Goal: Information Seeking & Learning: Learn about a topic

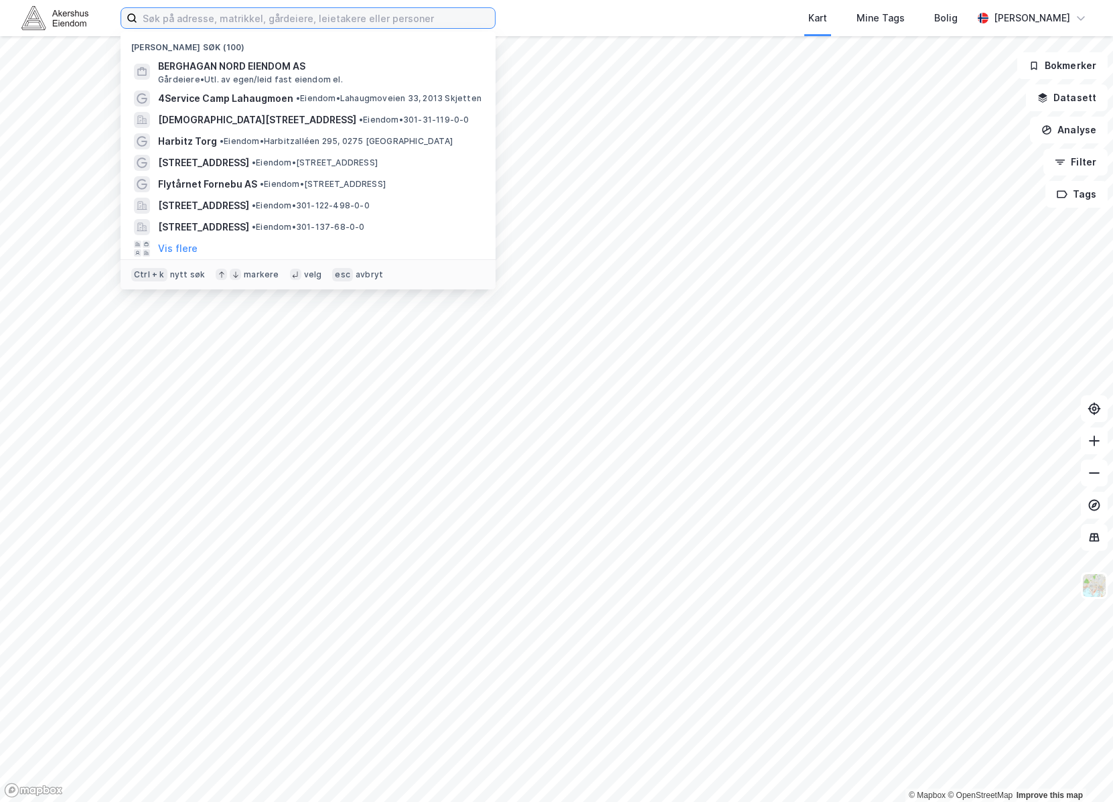
click at [381, 26] on input at bounding box center [316, 18] width 358 height 20
paste input "[PERSON_NAME]"
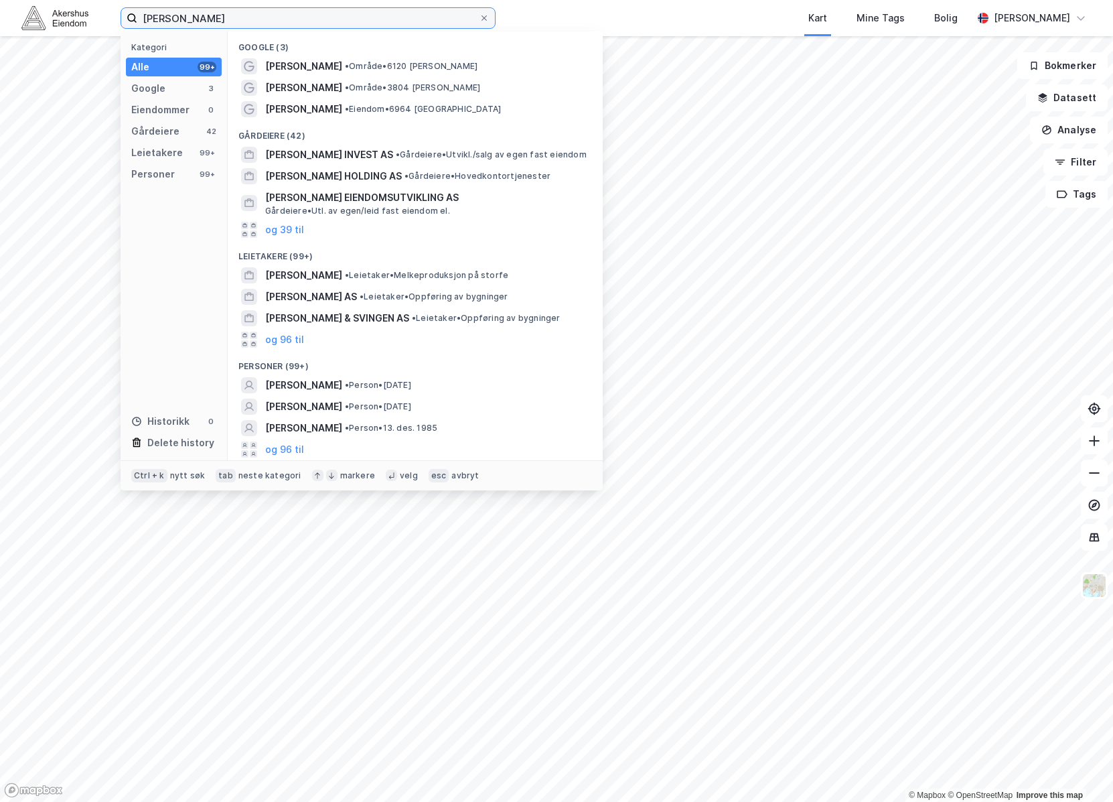
click at [299, 17] on input "[PERSON_NAME]" at bounding box center [308, 18] width 342 height 20
click at [299, 17] on input "Ingrid Folkestad" at bounding box center [308, 18] width 342 height 20
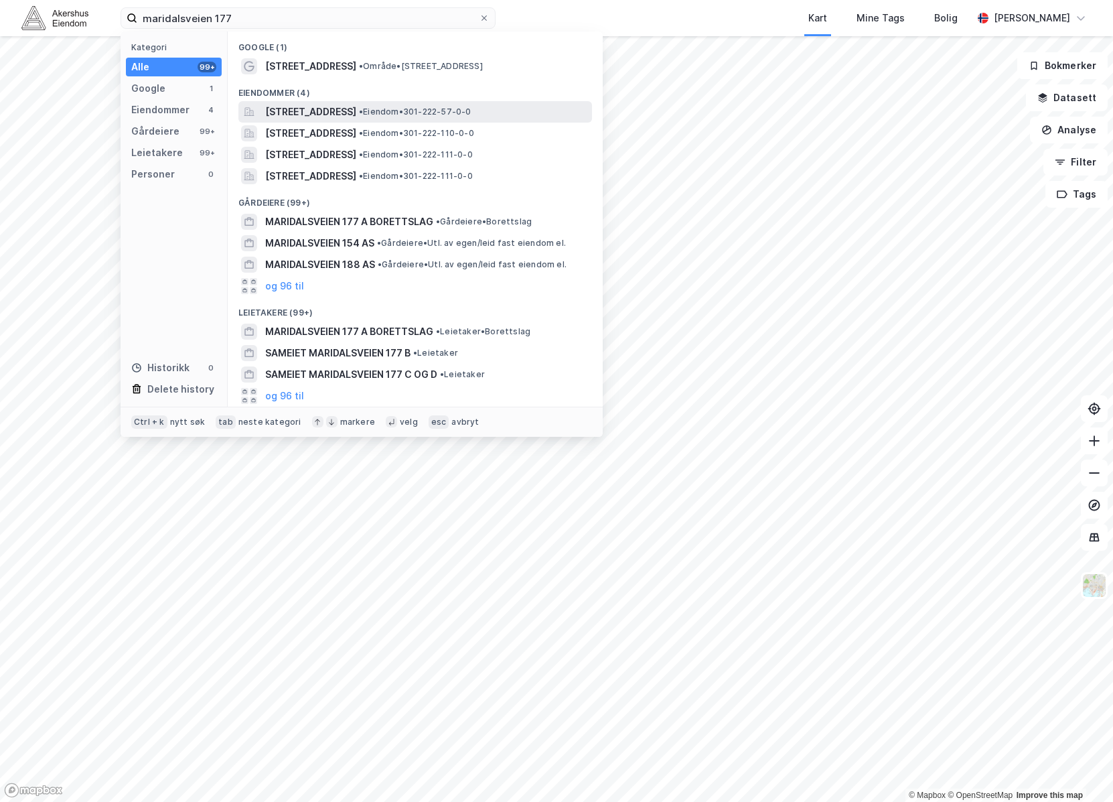
click at [277, 111] on span "[STREET_ADDRESS]" at bounding box center [310, 112] width 91 height 16
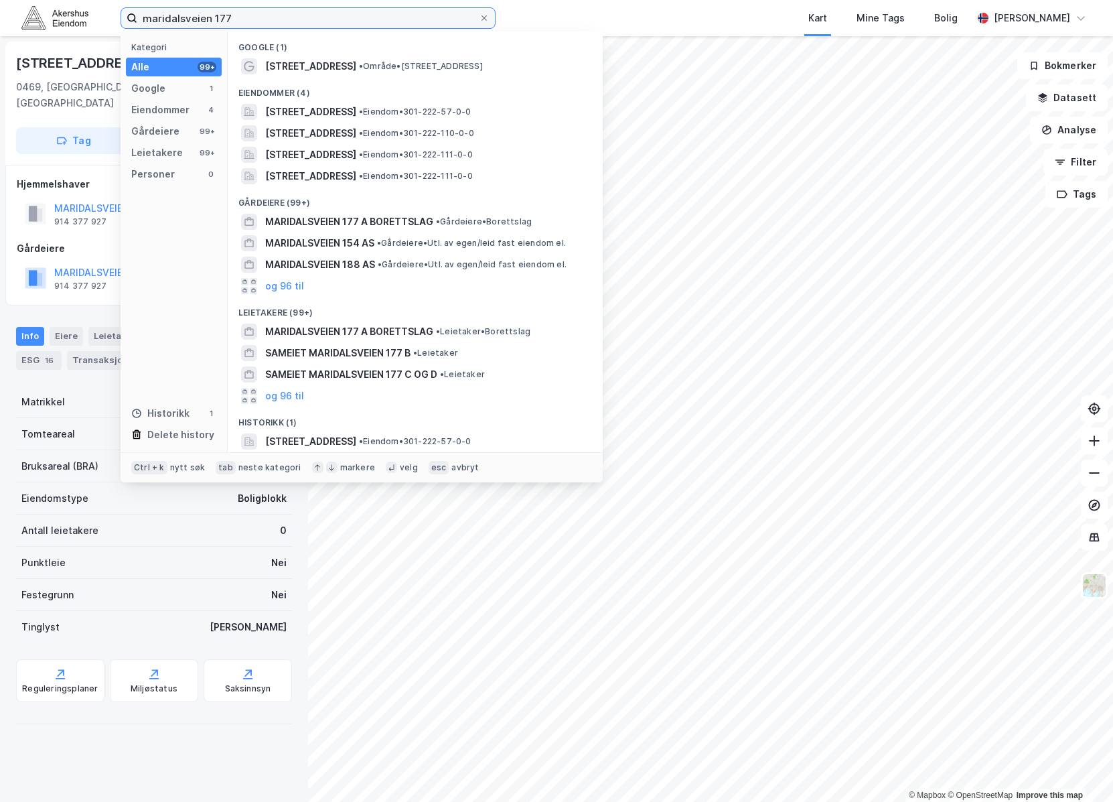
click at [371, 14] on input "maridalsveien 177" at bounding box center [308, 18] width 342 height 20
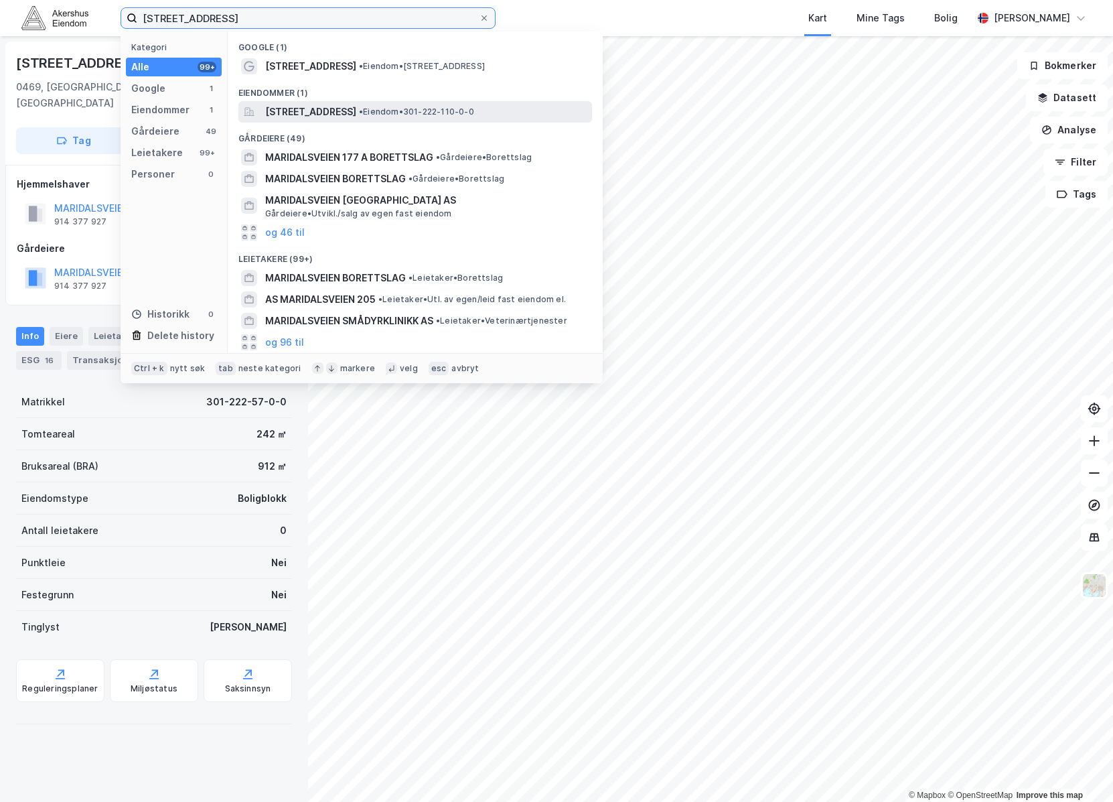
type input "maridalsveien 177b"
click at [356, 113] on span "[STREET_ADDRESS]" at bounding box center [310, 112] width 91 height 16
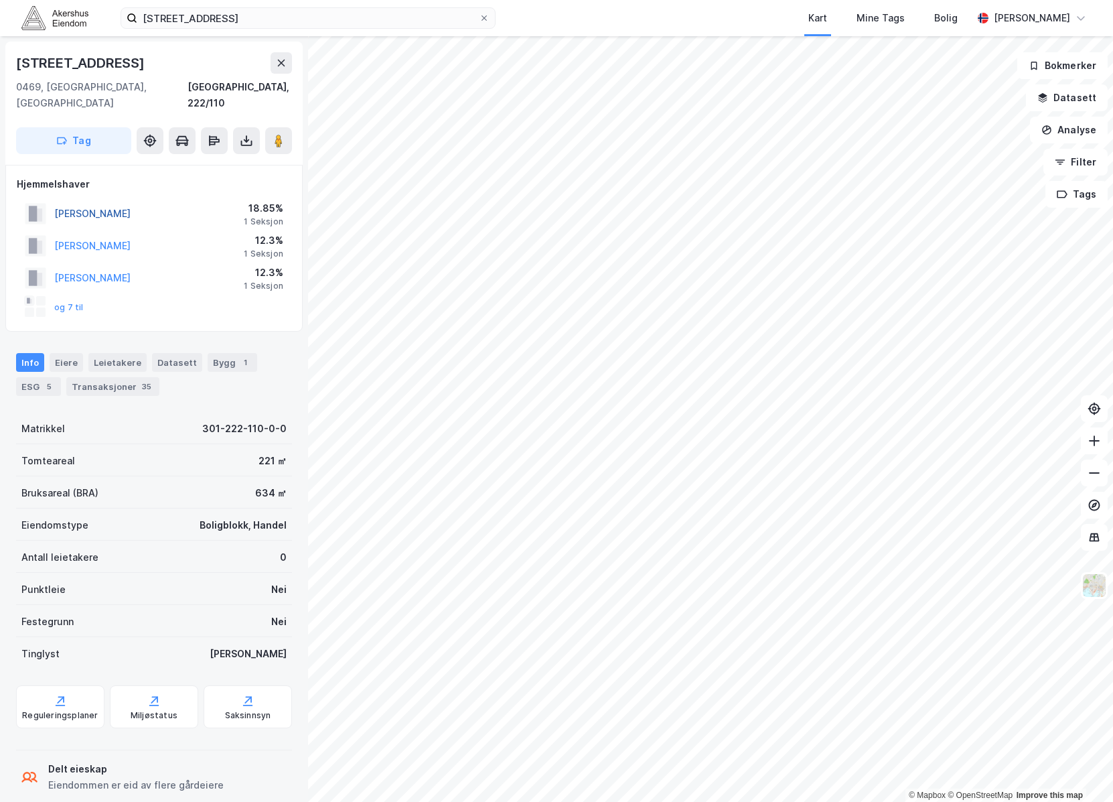
click at [0, 0] on button "FOLKESTAD INGRID" at bounding box center [0, 0] width 0 height 0
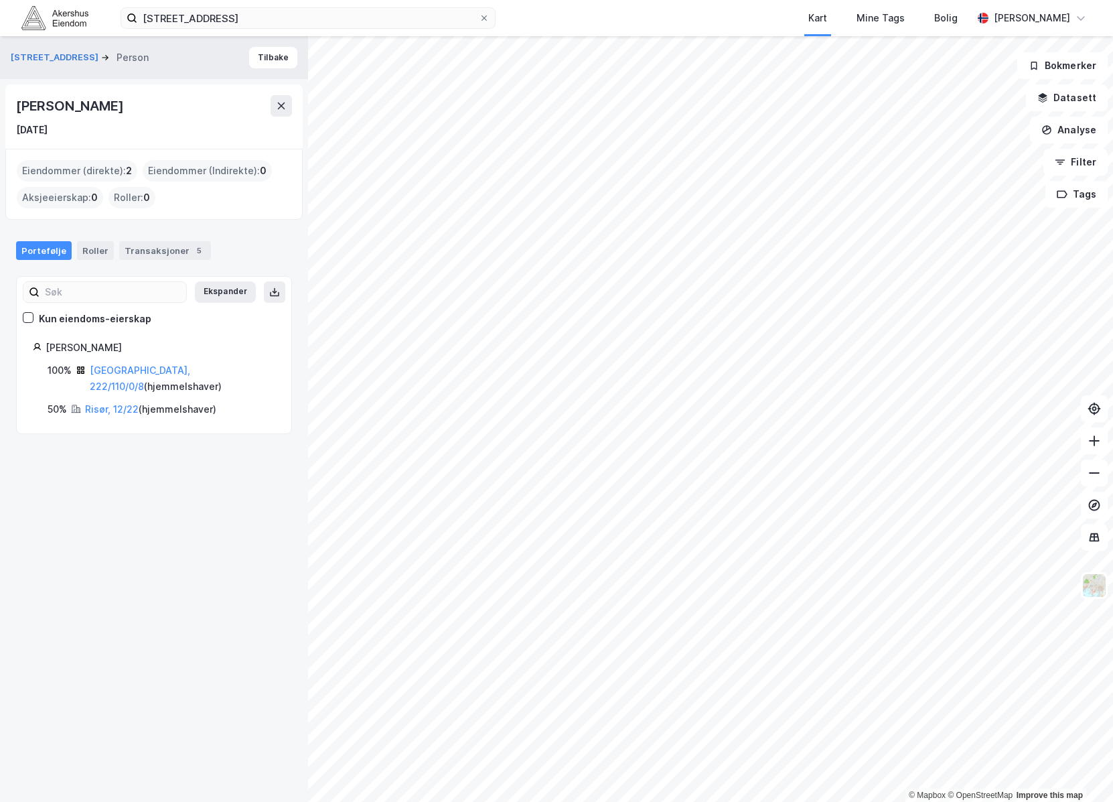
click at [283, 487] on div "© Mapbox © OpenStreetMap Improve this map Maridalsveien 177b Person Tilbake Ing…" at bounding box center [556, 419] width 1113 height 766
click at [113, 403] on link "Risør, 12/22" at bounding box center [112, 408] width 54 height 11
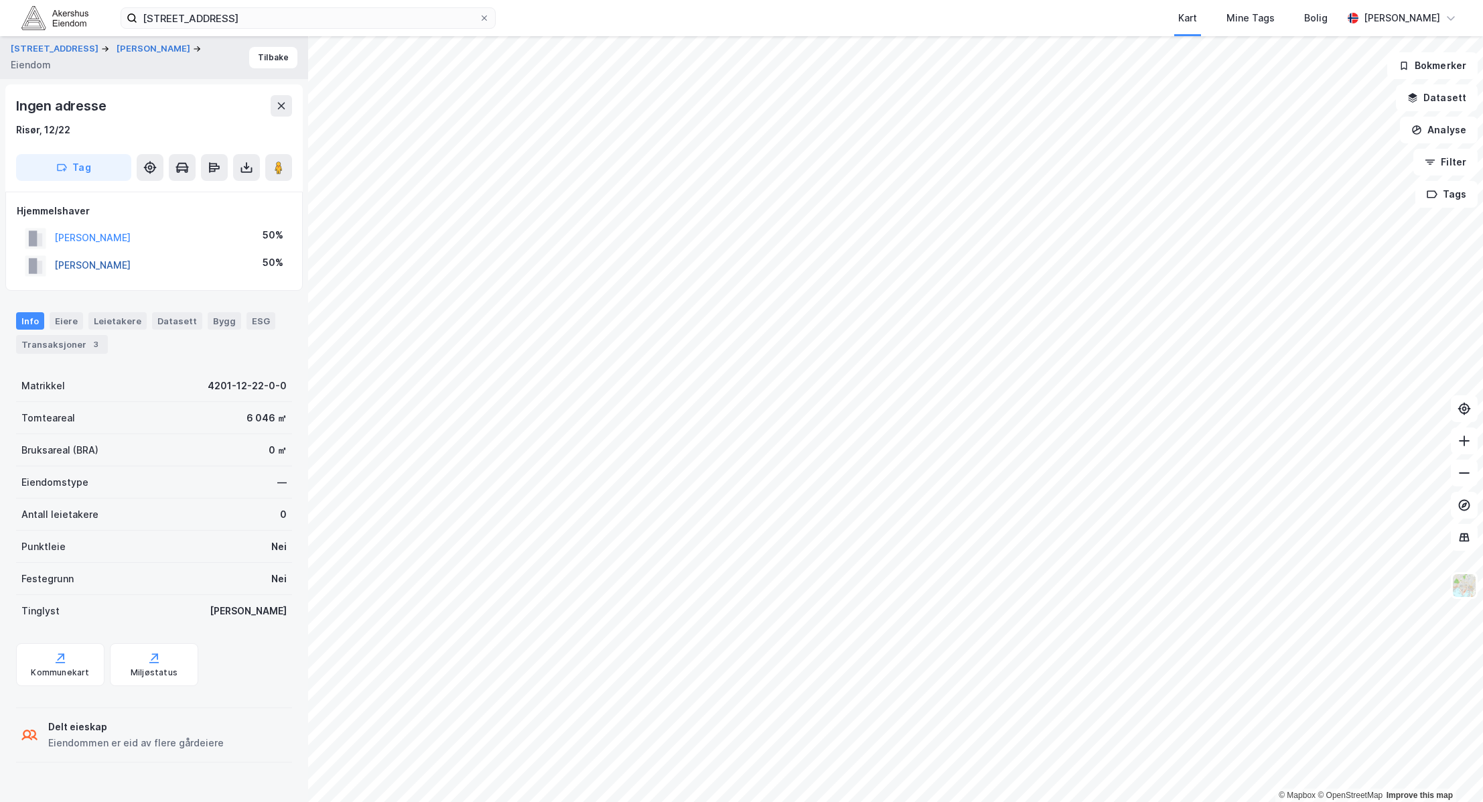
click at [0, 0] on button "FOLKESTAD INGRID" at bounding box center [0, 0] width 0 height 0
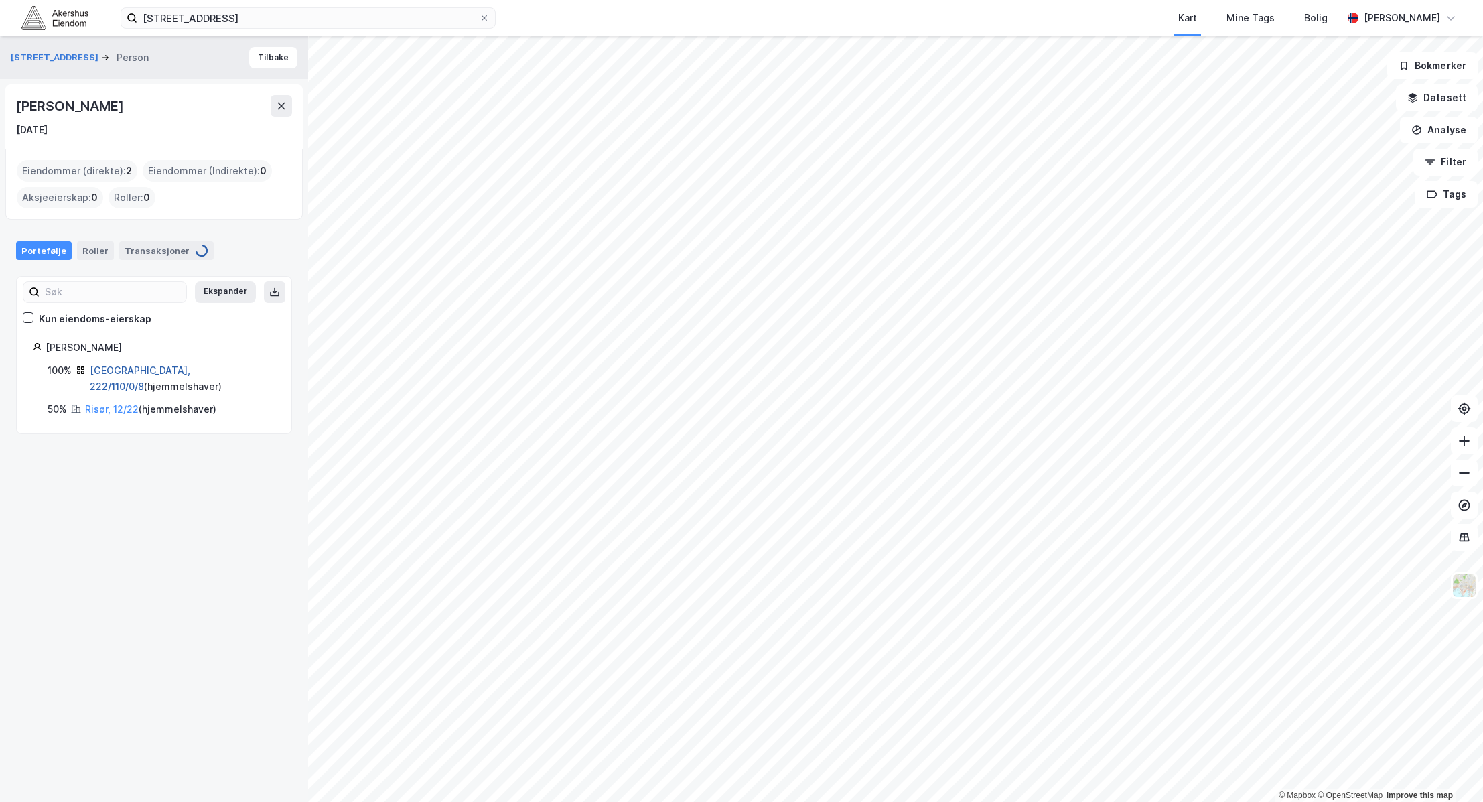
click at [138, 370] on link "Oslo, 222/110/0/8" at bounding box center [140, 377] width 100 height 27
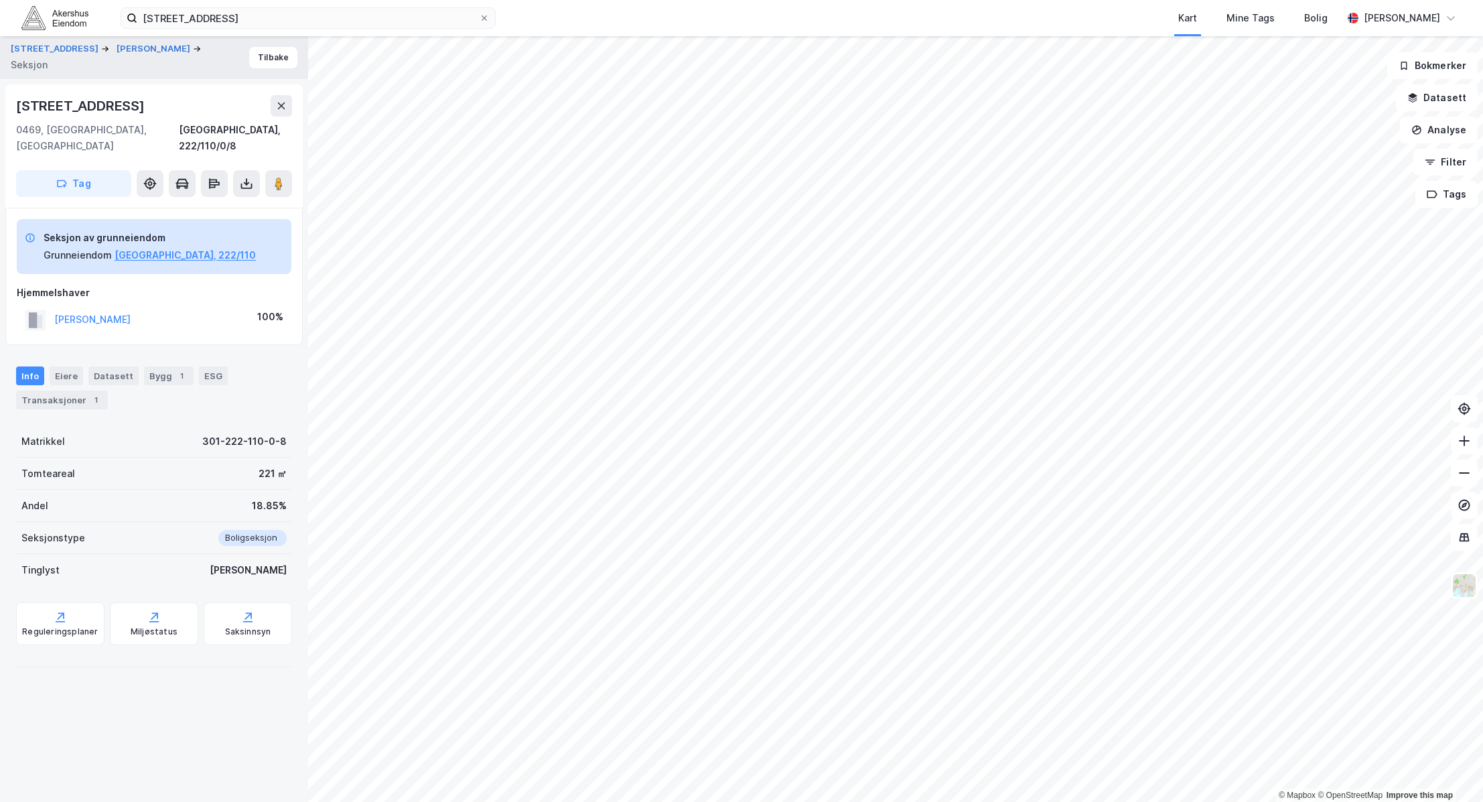
click at [76, 394] on div "Info Eiere Datasett Bygg 1 ESG Transaksjoner 1" at bounding box center [154, 382] width 308 height 64
click at [80, 391] on div "Transaksjoner 1" at bounding box center [62, 400] width 92 height 19
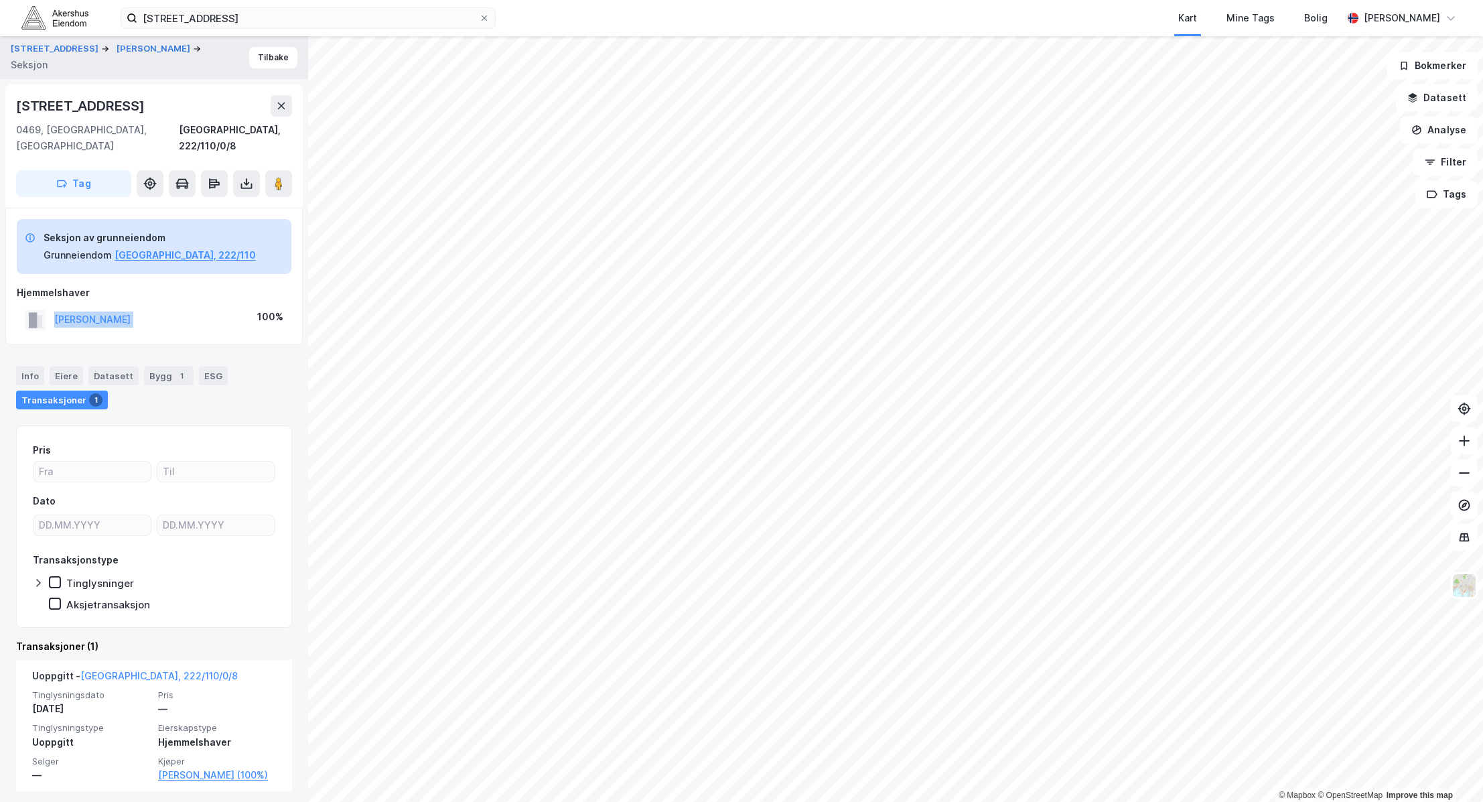
drag, startPoint x: 207, startPoint y: 303, endPoint x: 52, endPoint y: 312, distance: 155.7
click at [52, 312] on div "FOLKESTAD INGRID 100%" at bounding box center [154, 319] width 275 height 27
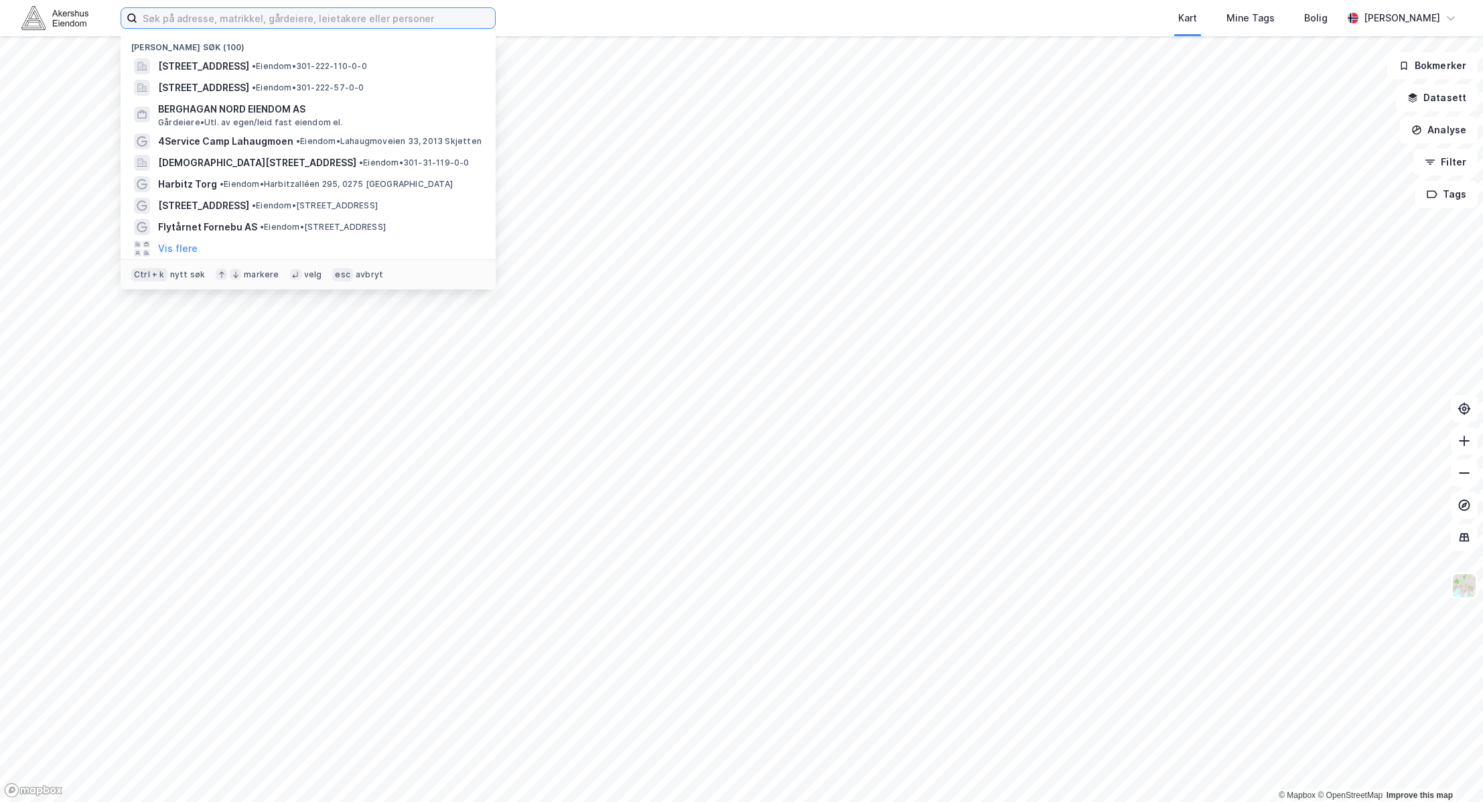
click at [437, 20] on input at bounding box center [316, 18] width 358 height 20
paste input "Krokusveien 8C"
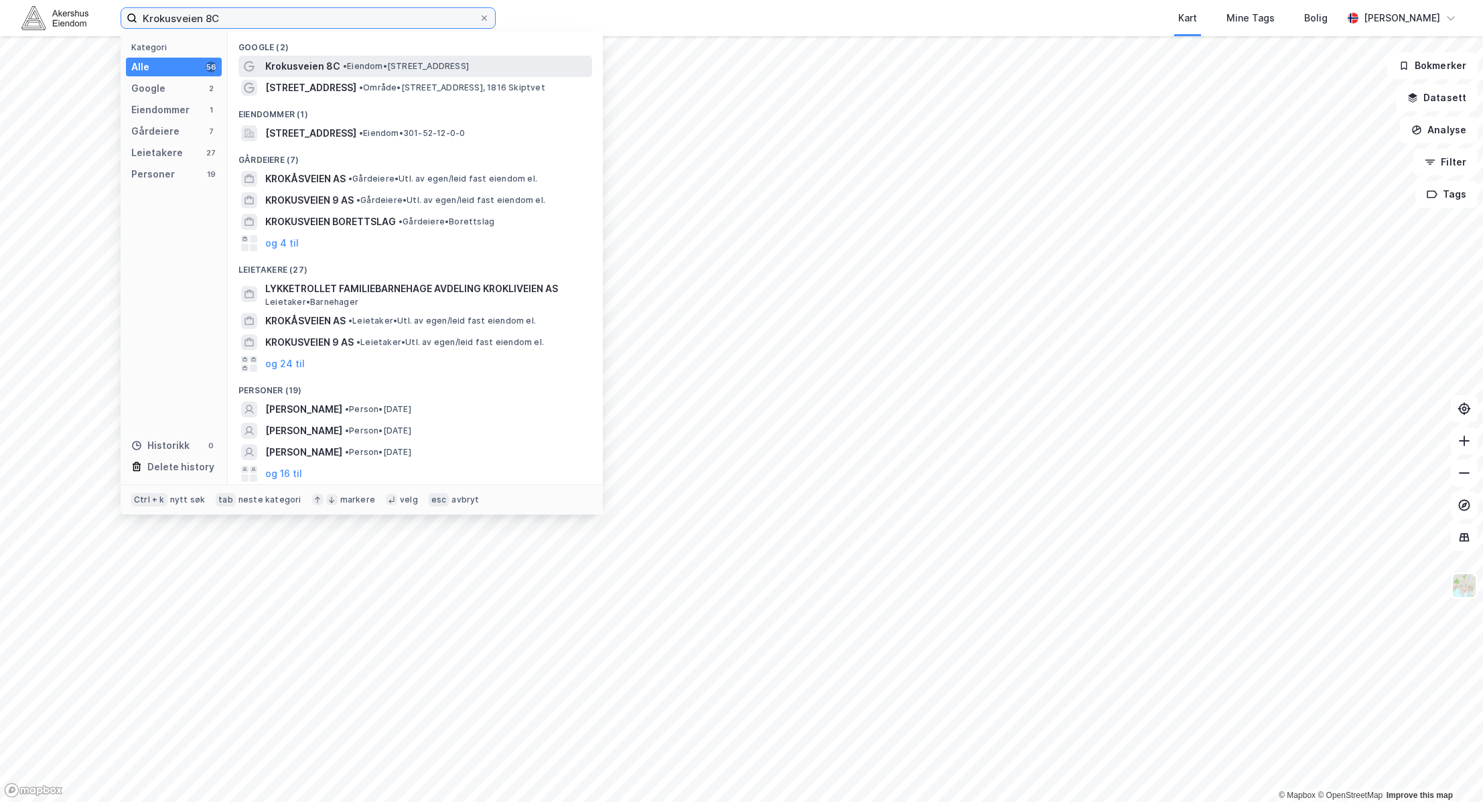
type input "Krokusveien 8C"
click at [430, 69] on span "• Eiendom • Krokusveien 8C, 0875 Oslo" at bounding box center [406, 66] width 126 height 11
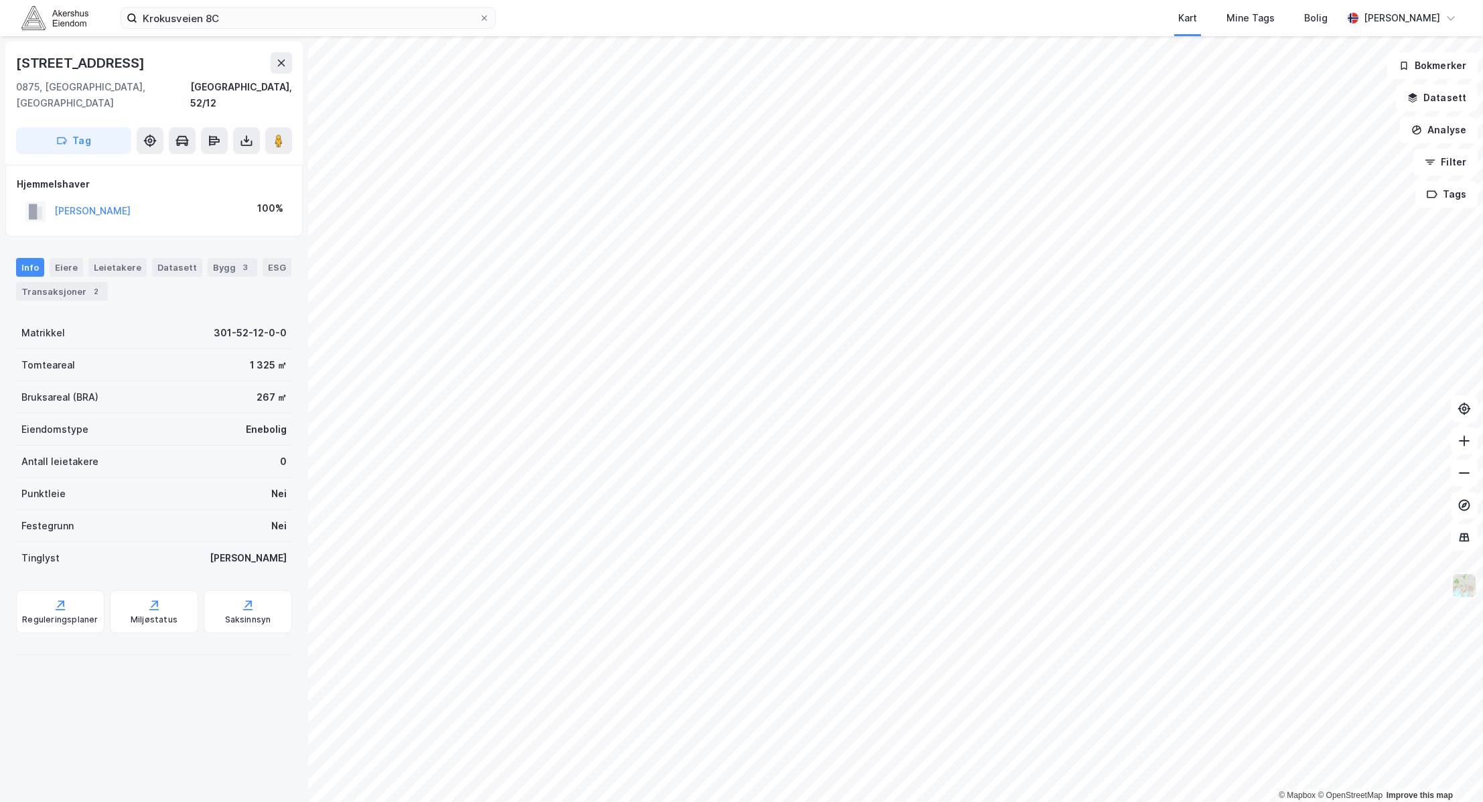
click at [1463, 585] on img at bounding box center [1464, 585] width 25 height 25
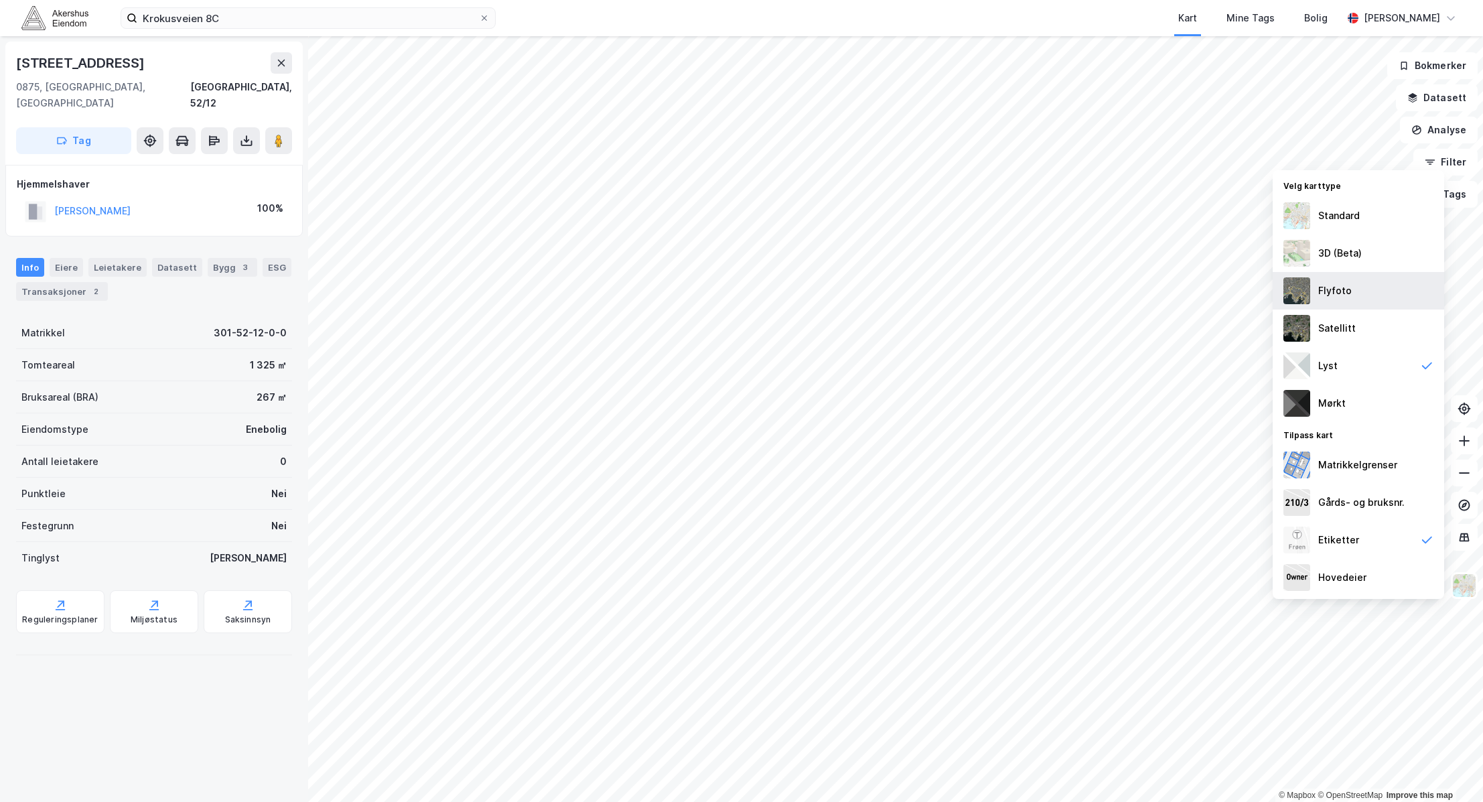
click at [1366, 298] on div "Flyfoto" at bounding box center [1358, 291] width 171 height 38
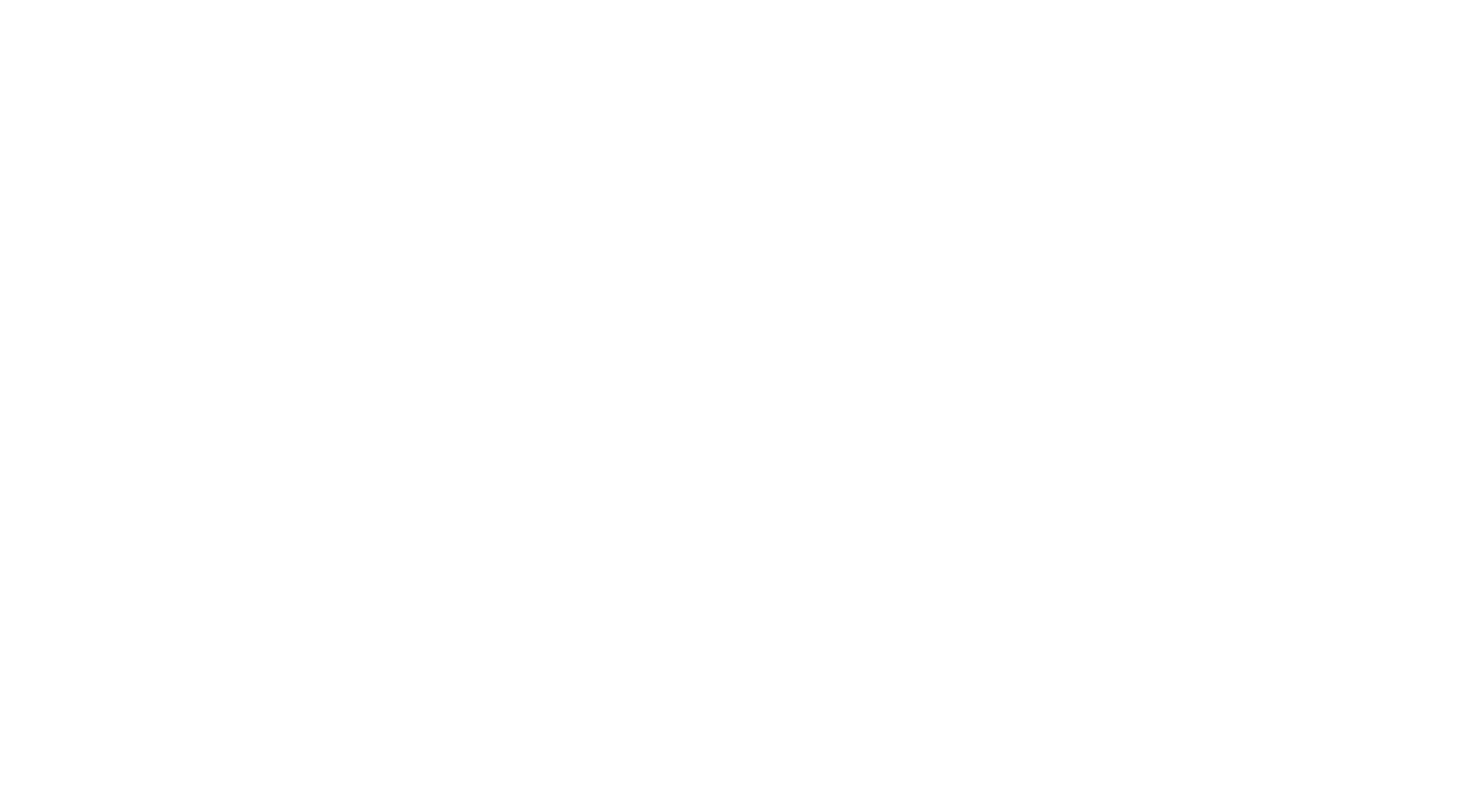
click at [525, 17] on div at bounding box center [741, 401] width 1483 height 802
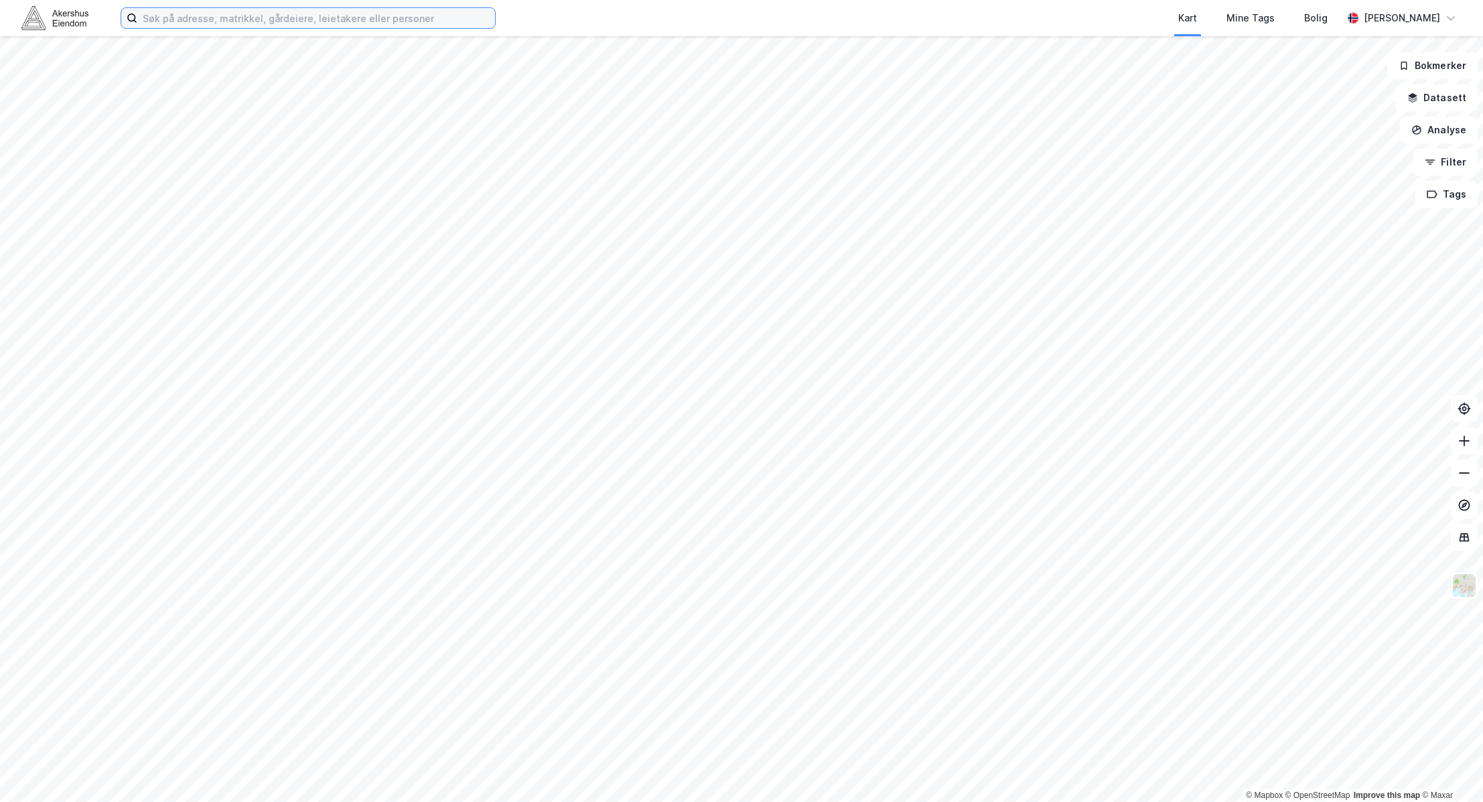
click at [443, 14] on input at bounding box center [316, 18] width 358 height 20
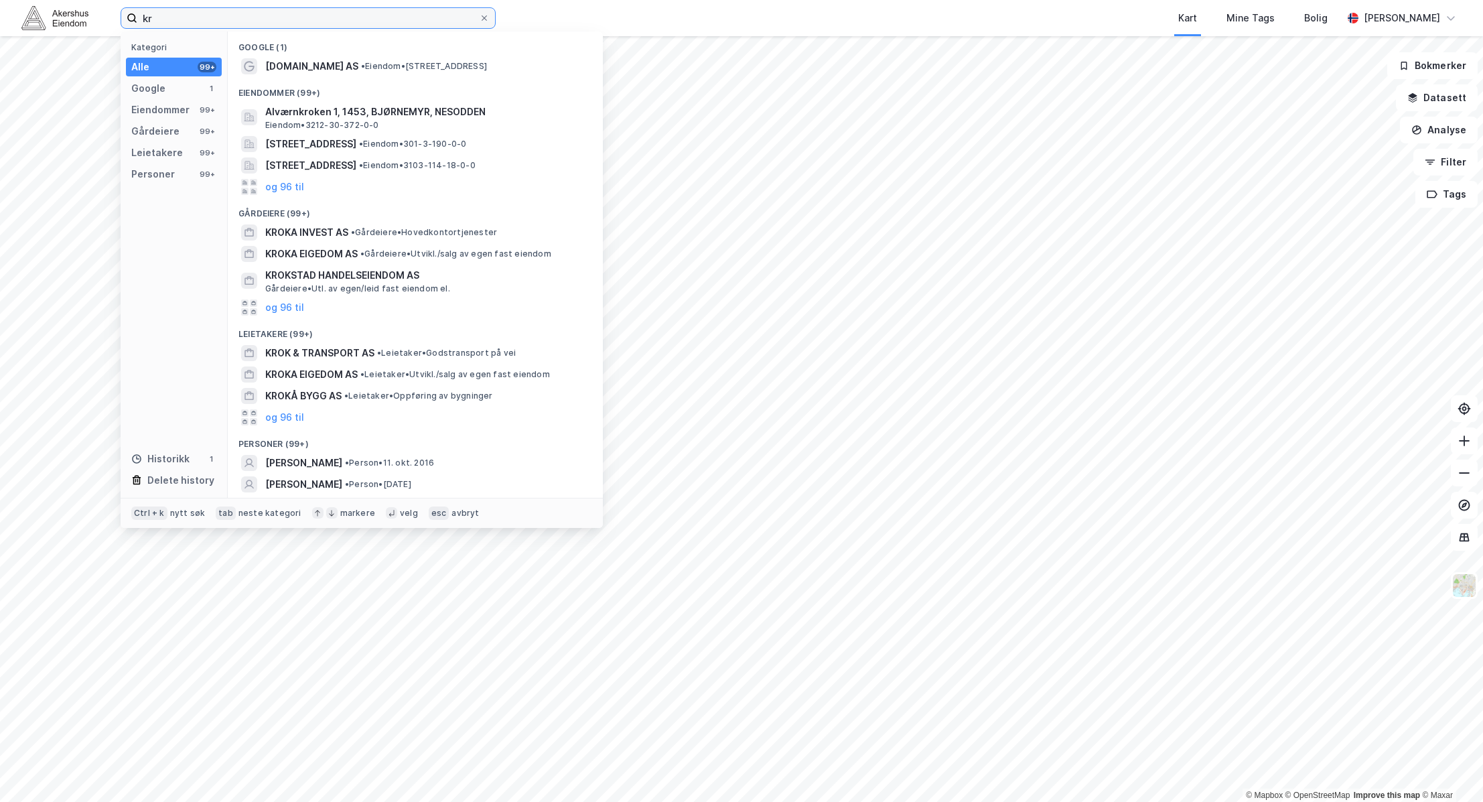
type input "k"
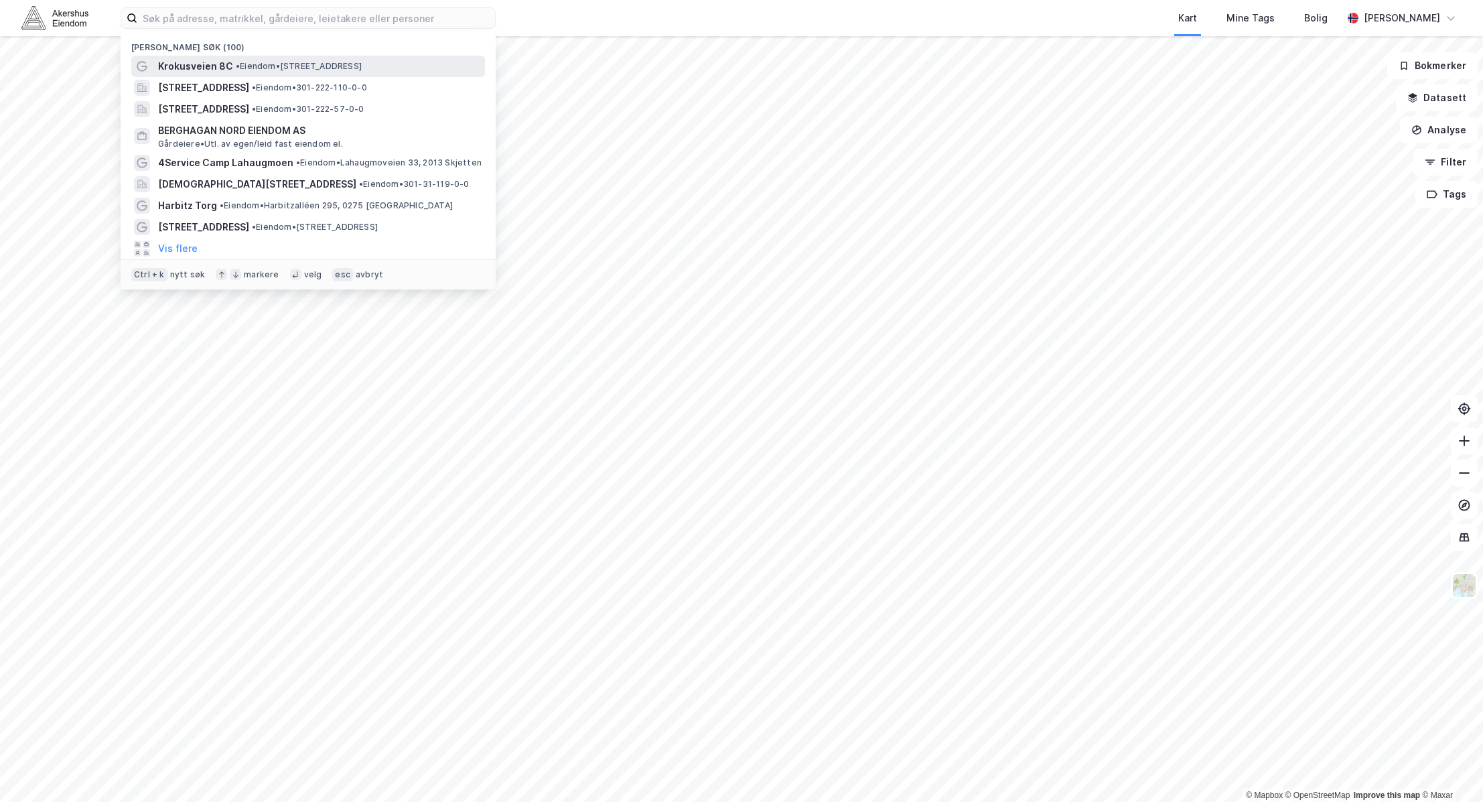
click at [328, 58] on div "Krokusveien 8C • Eiendom • [STREET_ADDRESS]" at bounding box center [320, 66] width 324 height 16
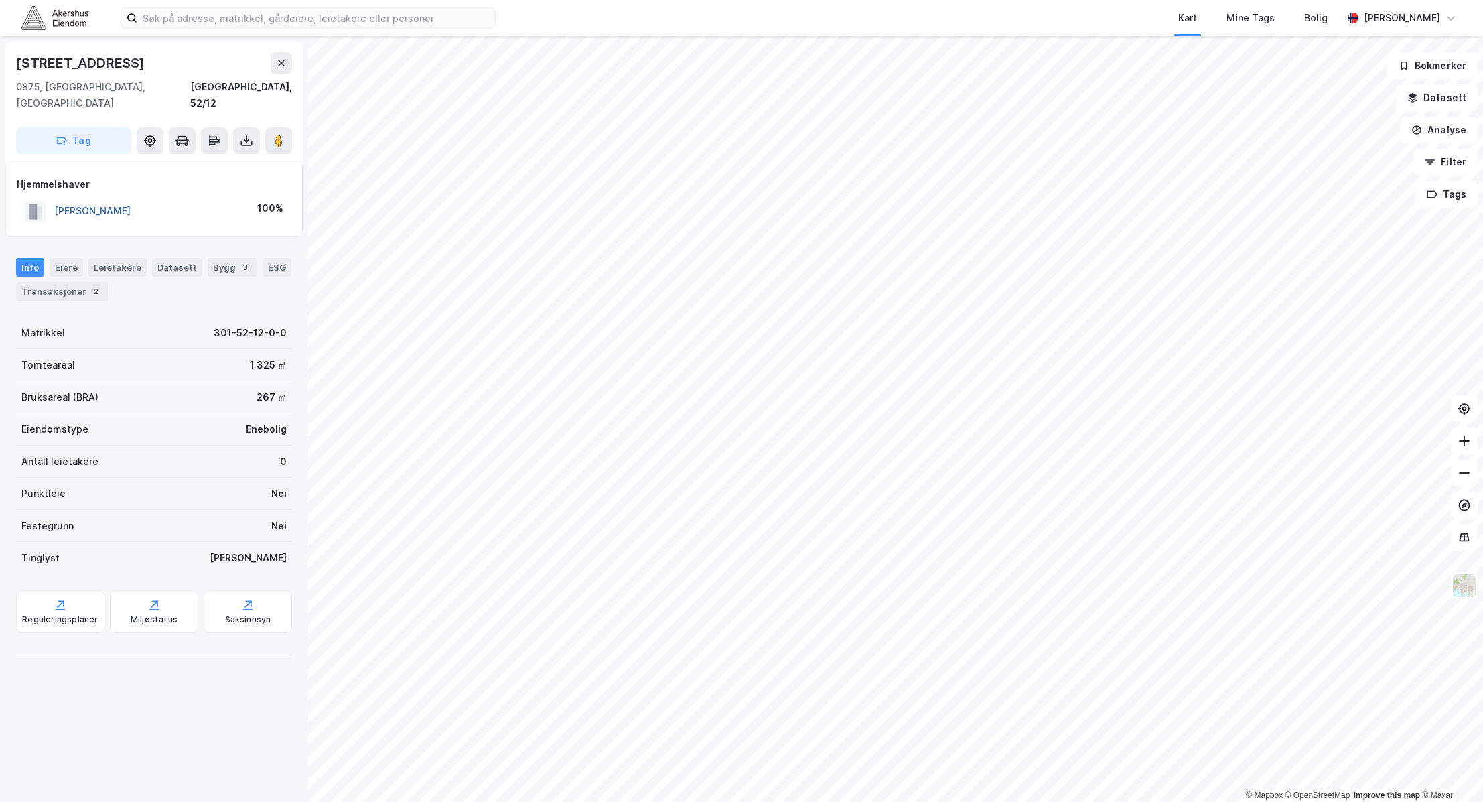
click at [0, 0] on button "[PERSON_NAME]" at bounding box center [0, 0] width 0 height 0
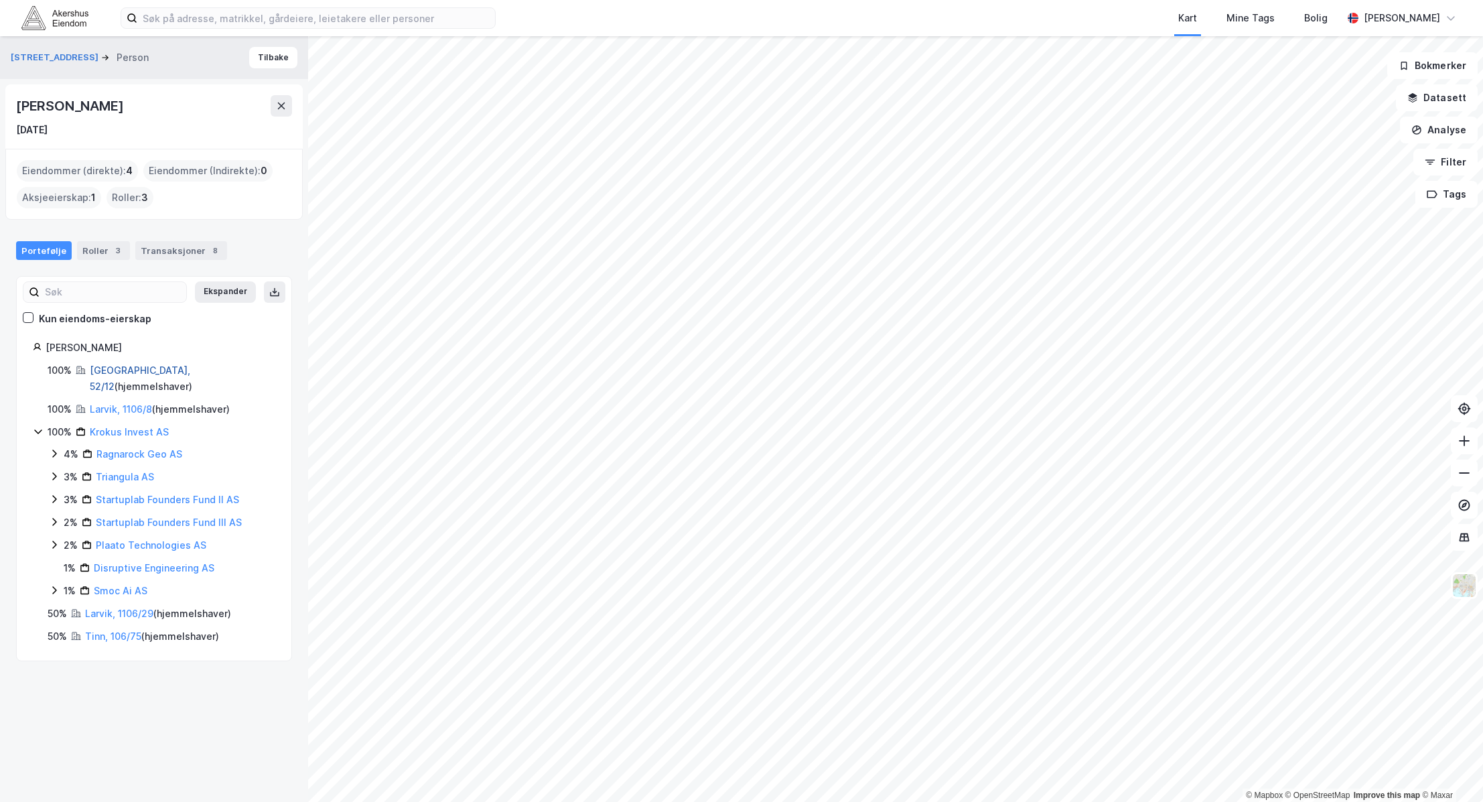
click at [119, 372] on link "[GEOGRAPHIC_DATA], 52/12" at bounding box center [140, 377] width 100 height 27
